Goal: Task Accomplishment & Management: Manage account settings

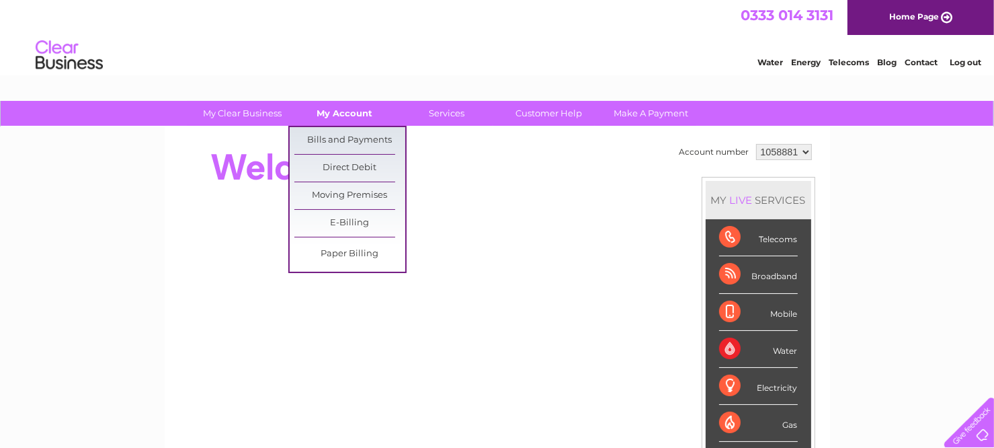
click at [348, 106] on link "My Account" at bounding box center [344, 113] width 111 height 25
click at [358, 139] on link "Bills and Payments" at bounding box center [349, 140] width 111 height 27
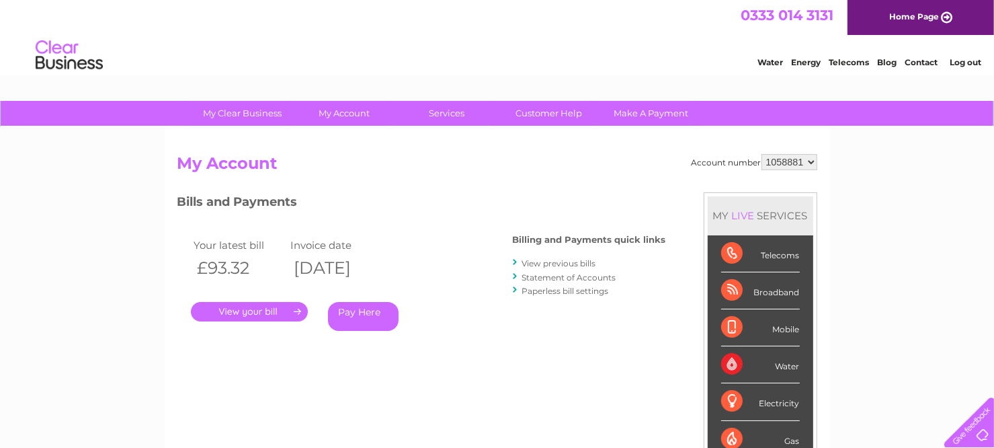
click at [261, 307] on link "." at bounding box center [249, 311] width 117 height 19
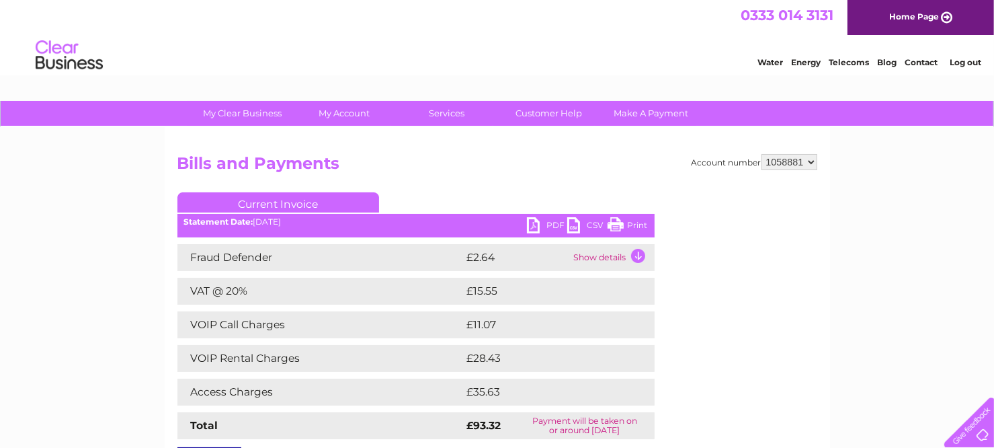
click at [552, 216] on ul "Current Invoice" at bounding box center [415, 204] width 477 height 25
click at [552, 225] on link "PDF" at bounding box center [547, 226] width 40 height 19
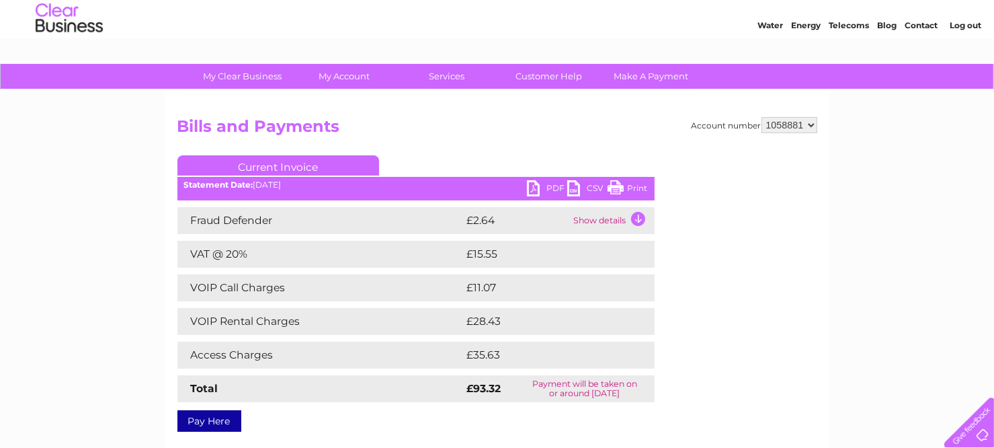
scroll to position [67, 0]
